Goal: Navigation & Orientation: Find specific page/section

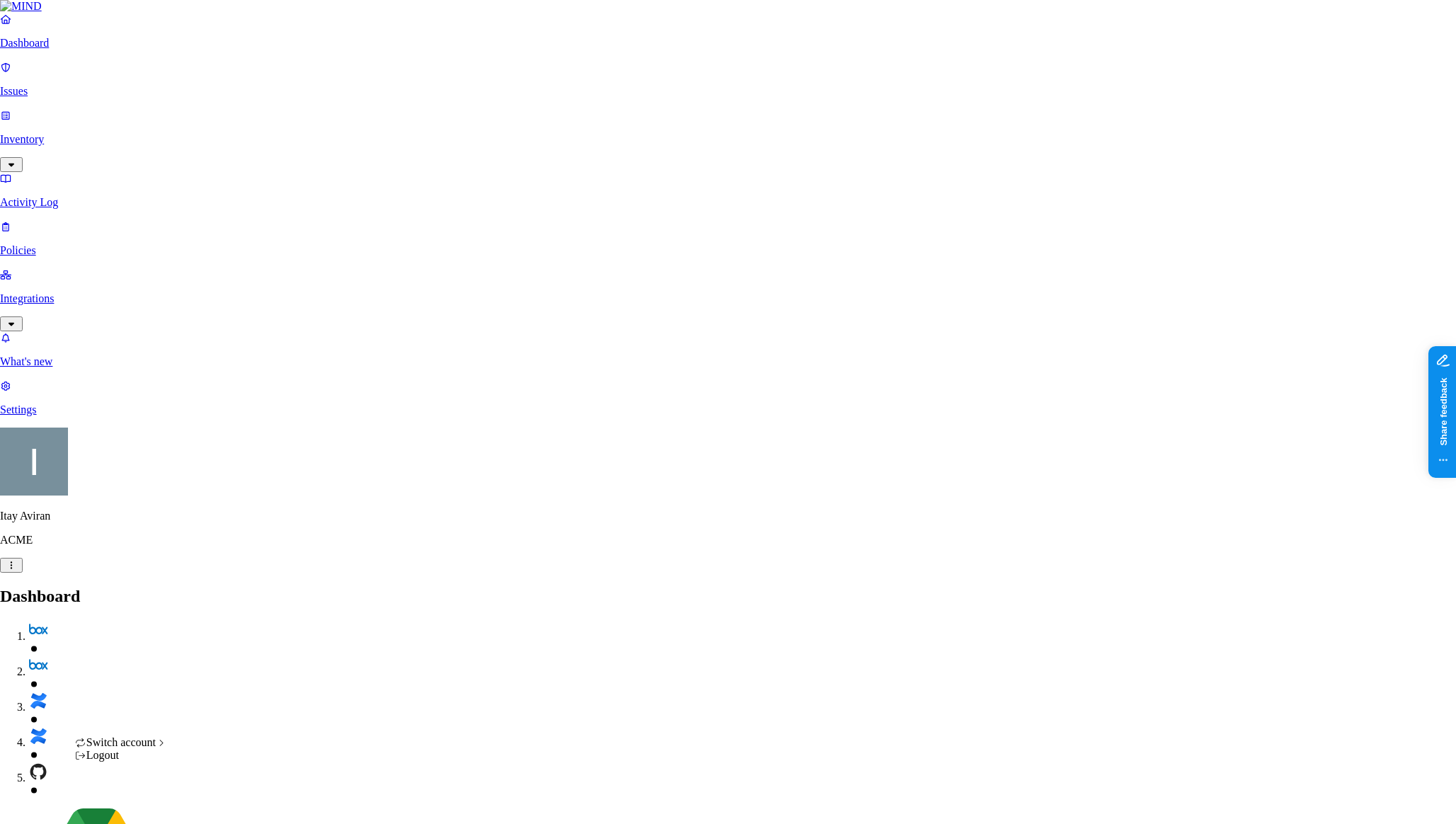
click at [230, 710] on span "ThoughtSpot" at bounding box center [221, 704] width 60 height 12
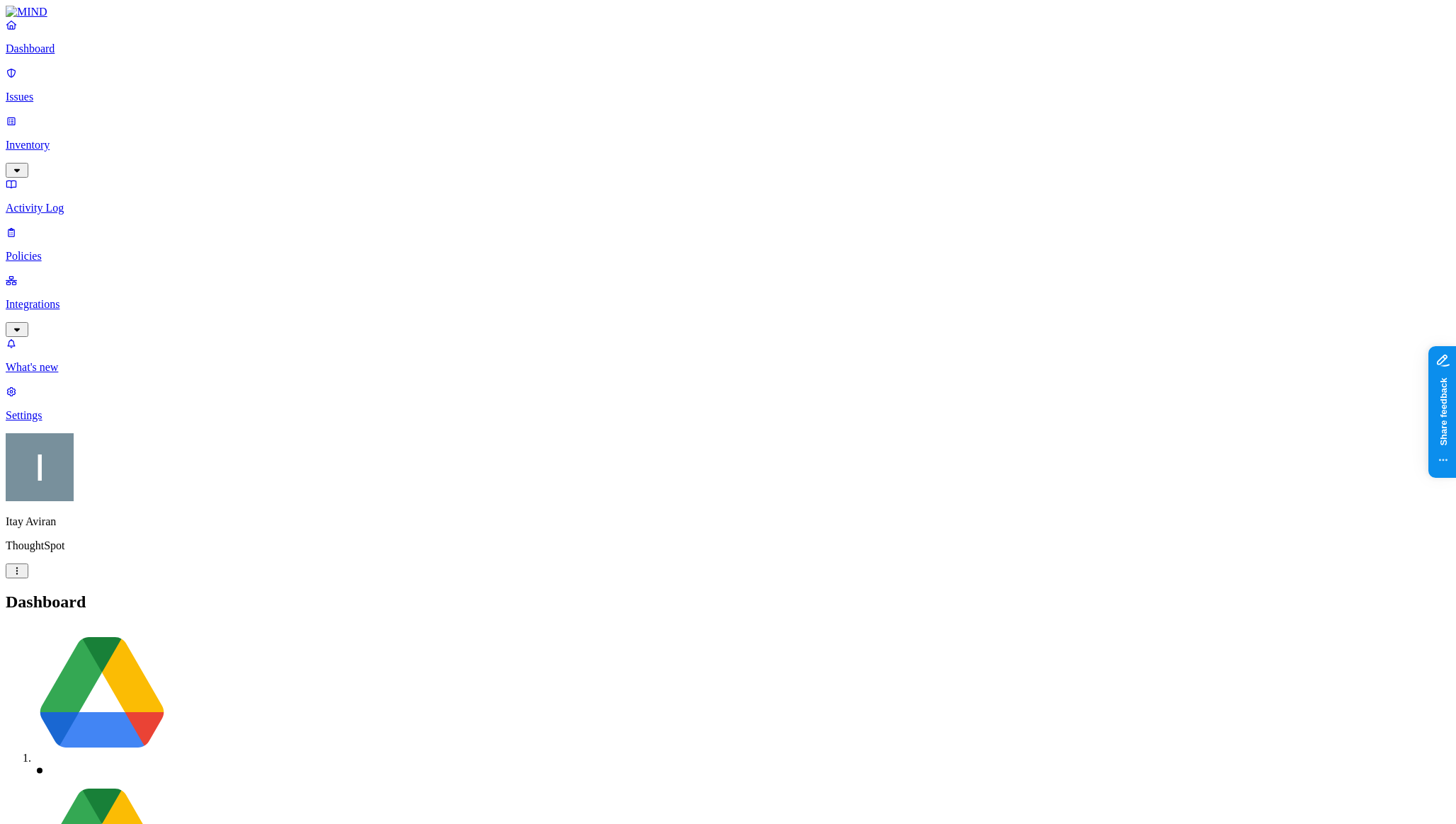
click at [28, 322] on button "button" at bounding box center [17, 330] width 23 height 15
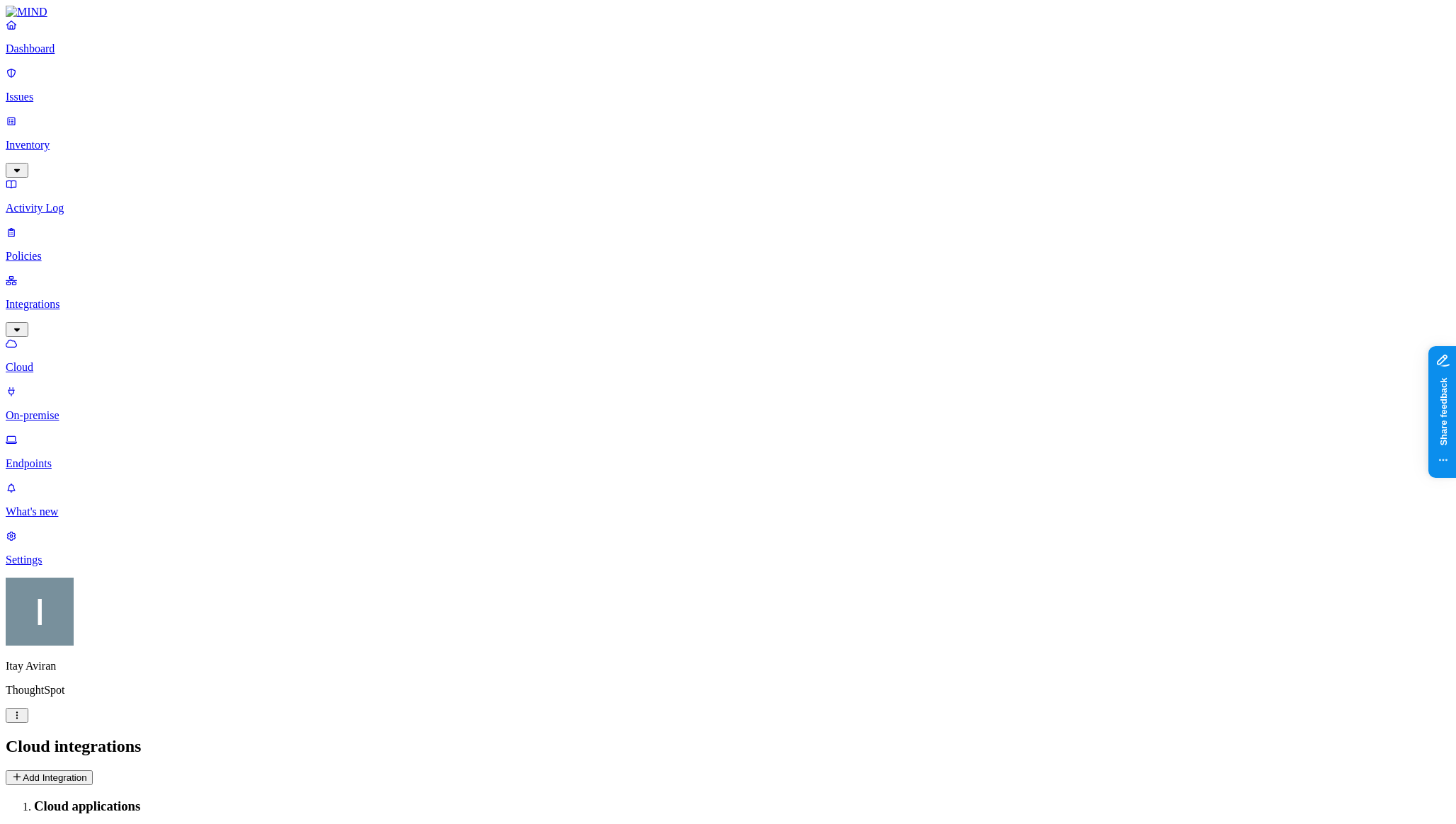
click at [97, 457] on p "Endpoints" at bounding box center [728, 463] width 1444 height 13
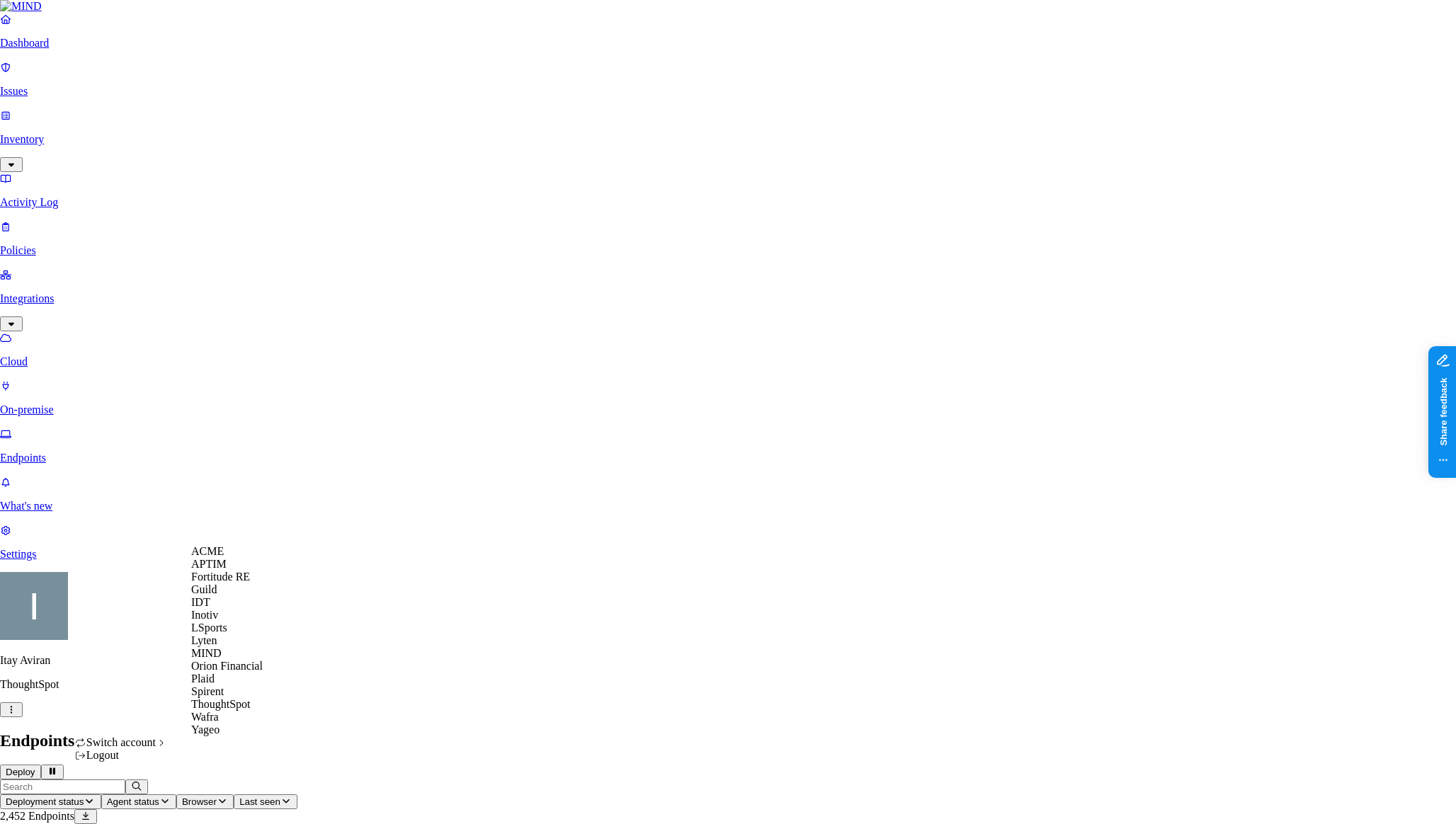
click at [222, 557] on span "ACME" at bounding box center [207, 551] width 32 height 12
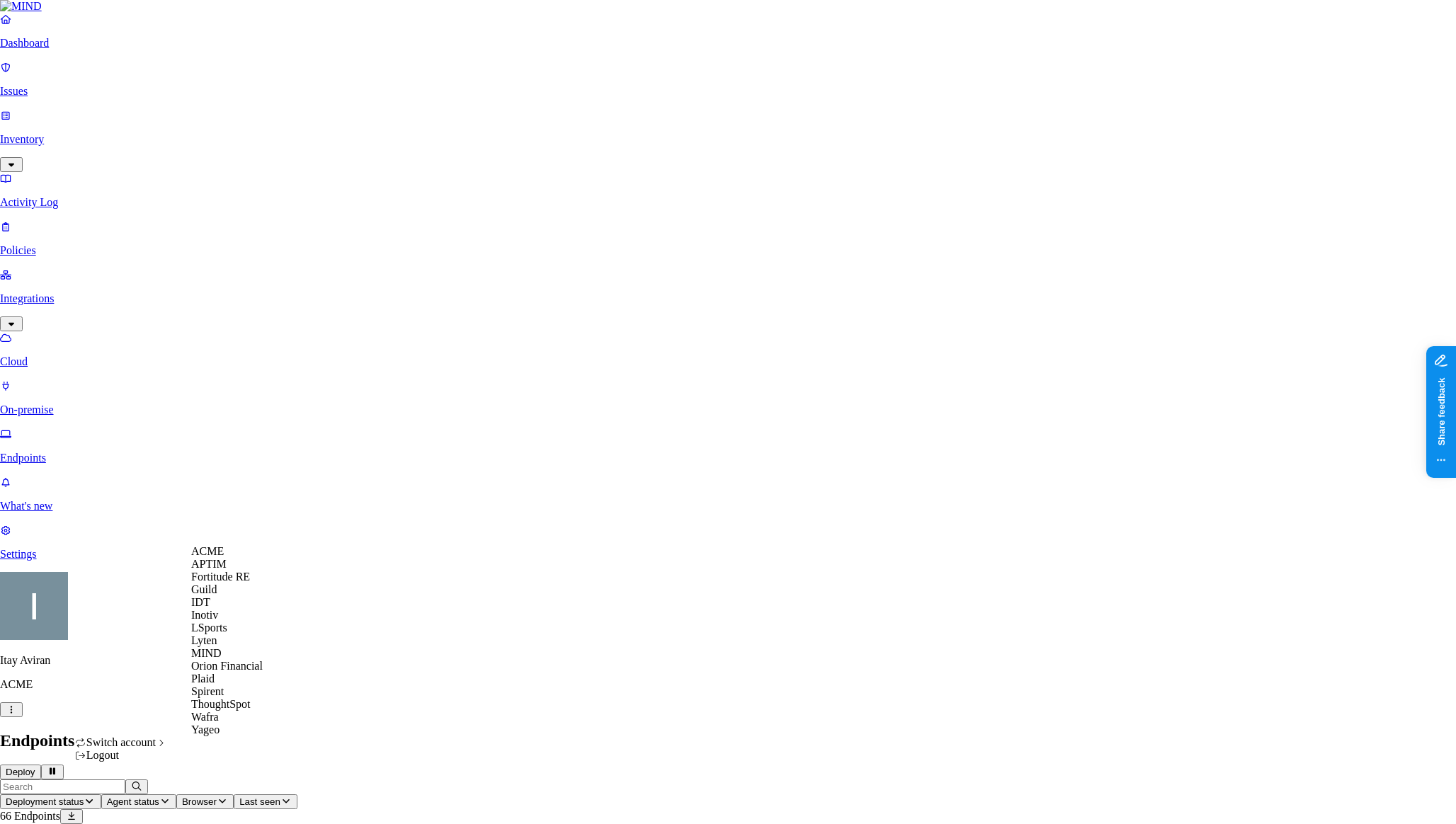
click at [217, 659] on span "MIND" at bounding box center [206, 653] width 30 height 12
